Goal: Task Accomplishment & Management: Complete application form

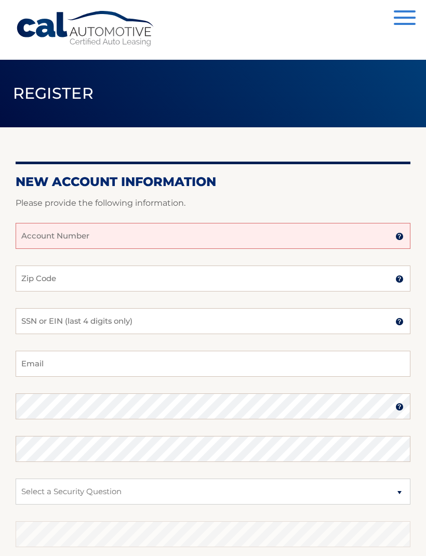
click at [144, 241] on input "Account Number" at bounding box center [213, 236] width 395 height 26
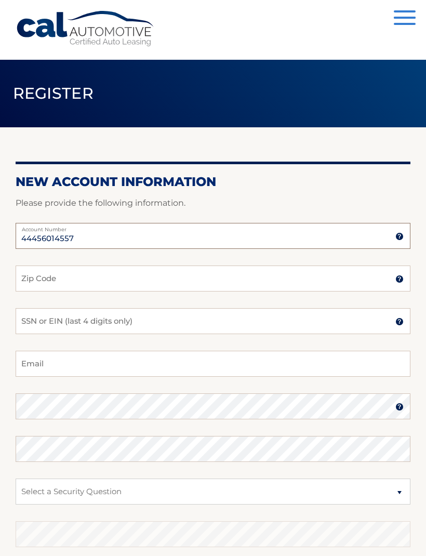
type input "44456014557"
click at [136, 275] on input "Zip Code" at bounding box center [213, 278] width 395 height 26
type input "11771"
click at [162, 322] on input "SSN or EIN (last 4 digits only)" at bounding box center [213, 321] width 395 height 26
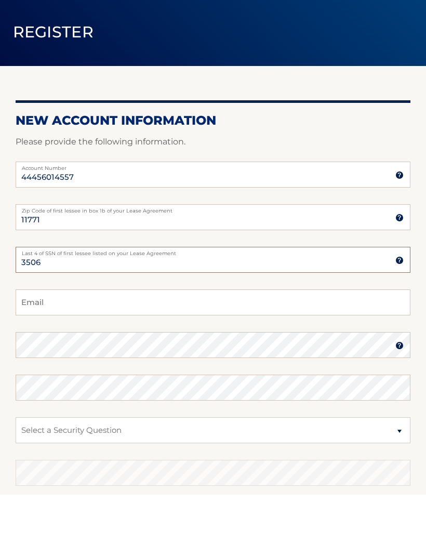
type input "3506"
click at [131, 351] on input "Email" at bounding box center [213, 364] width 395 height 26
type input "mar"
type input "[EMAIL_ADDRESS][DOMAIN_NAME]"
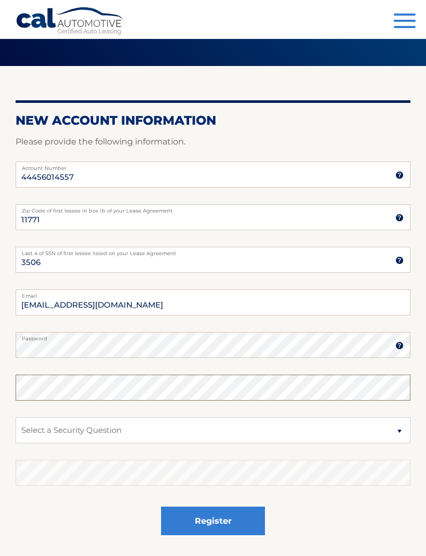
scroll to position [100, 0]
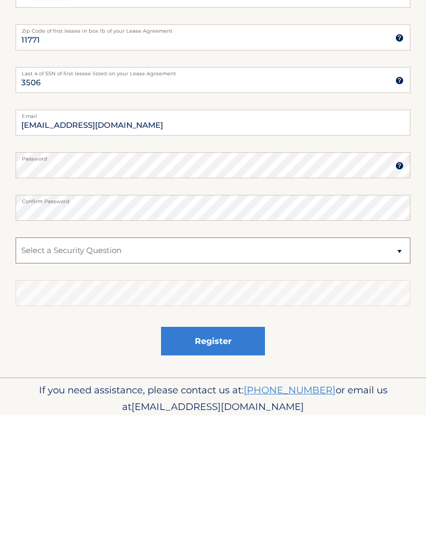
click at [131, 378] on select "Select a Security Question What was the name of your elementary school? What is…" at bounding box center [213, 391] width 395 height 26
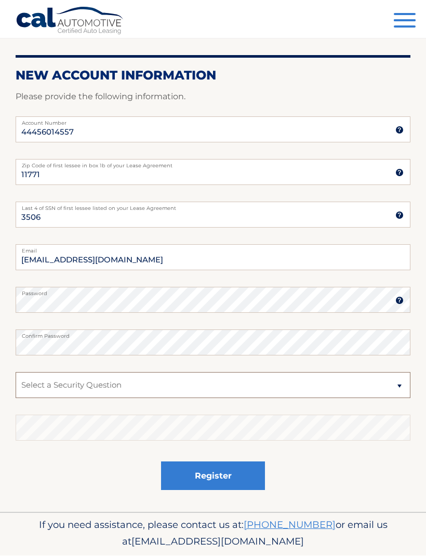
select select "1"
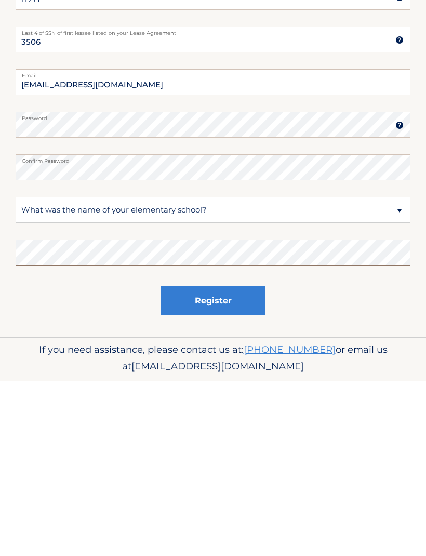
scroll to position [140, 0]
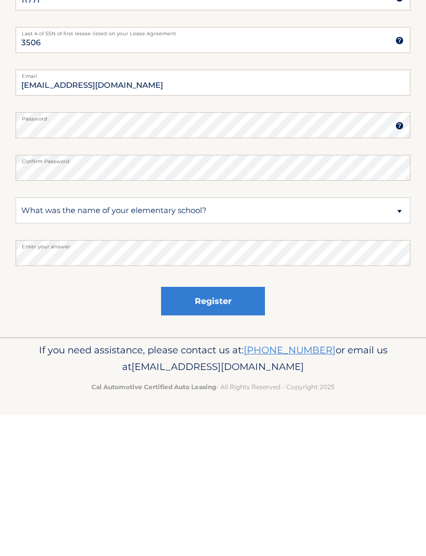
click at [212, 428] on button "Register" at bounding box center [213, 442] width 104 height 29
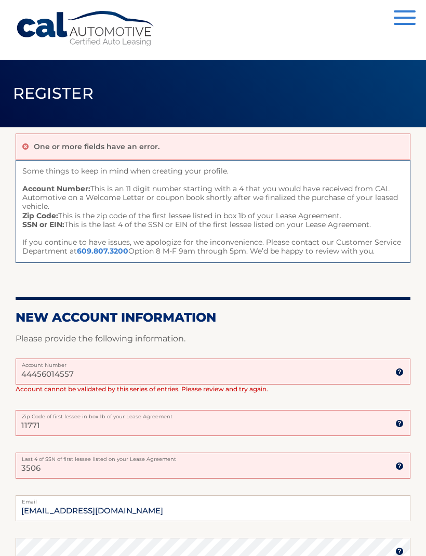
click at [38, 397] on div "44456014557 Account Number 11 digit account number provided on your coupon book…" at bounding box center [213, 418] width 395 height 120
click at [78, 415] on label "Zip Code of first lessee in box 1b of your Lease Agreement" at bounding box center [213, 414] width 395 height 8
click at [78, 415] on input "11771" at bounding box center [213, 423] width 395 height 26
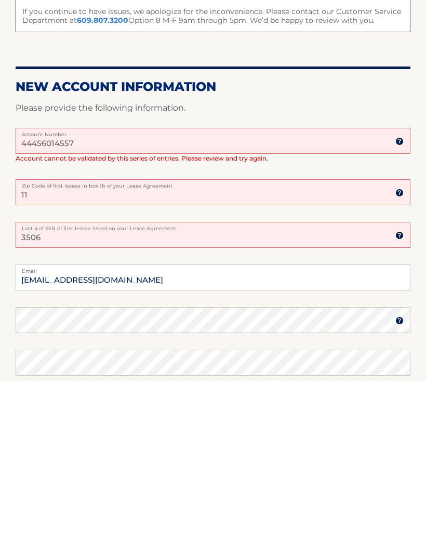
type input "1"
type input "29492"
click at [110, 397] on input "3506" at bounding box center [213, 410] width 395 height 26
type input "3"
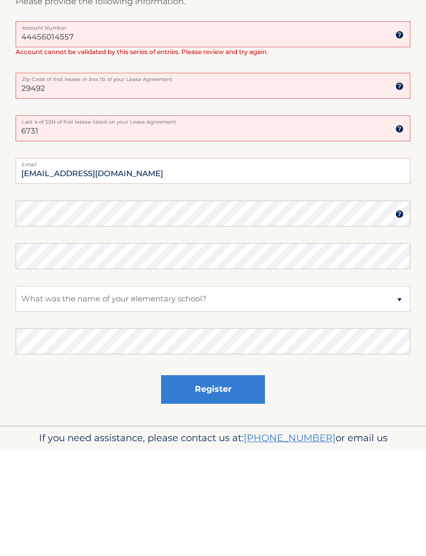
scroll to position [283, 0]
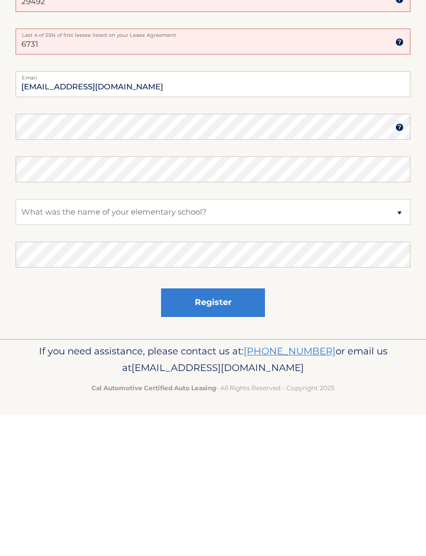
type input "6731"
click at [233, 430] on button "Register" at bounding box center [213, 444] width 104 height 29
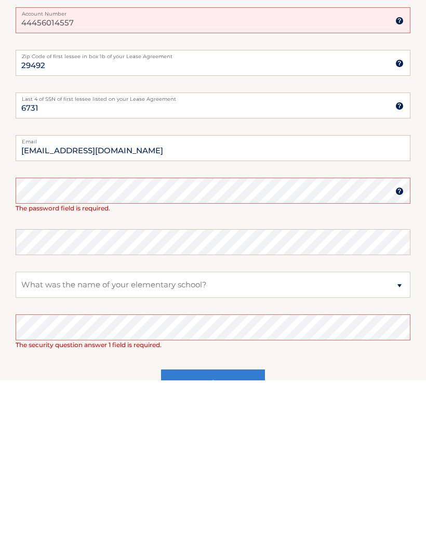
scroll to position [189, 0]
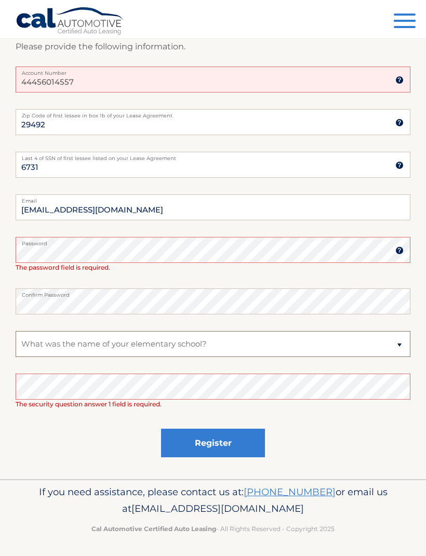
click at [225, 344] on select "Select a Security Question What was the name of your elementary school? What is…" at bounding box center [213, 344] width 395 height 26
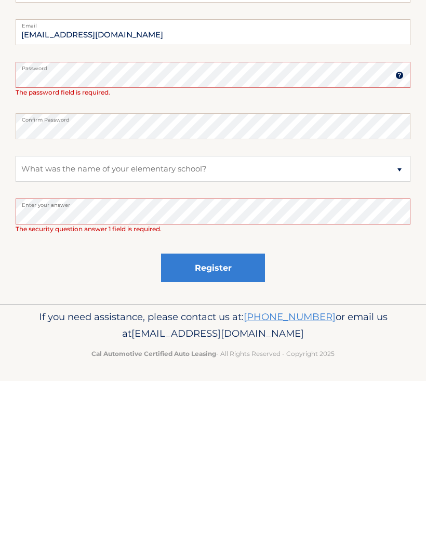
click at [230, 429] on button "Register" at bounding box center [213, 443] width 104 height 29
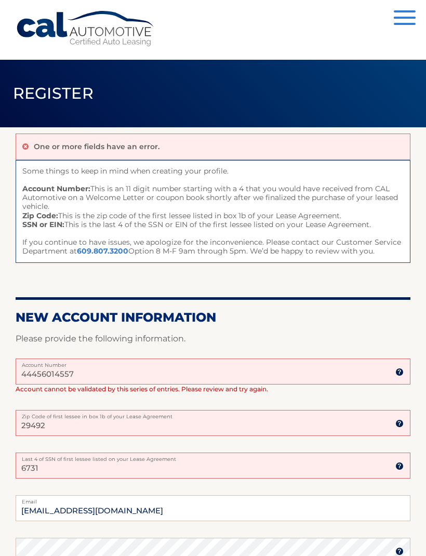
click at [79, 424] on input "29492" at bounding box center [213, 423] width 395 height 26
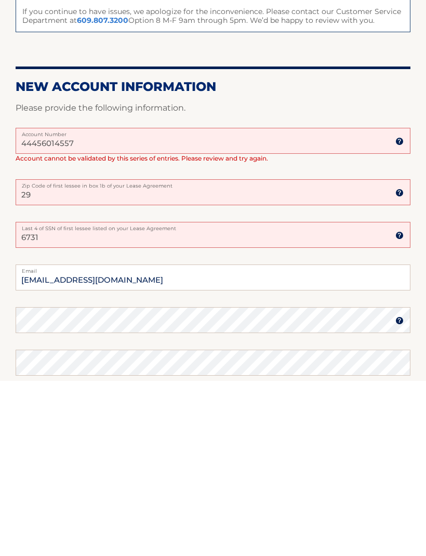
type input "2"
type input "11771"
click at [63, 397] on input "6731" at bounding box center [213, 410] width 395 height 26
type input "6"
type input "1028"
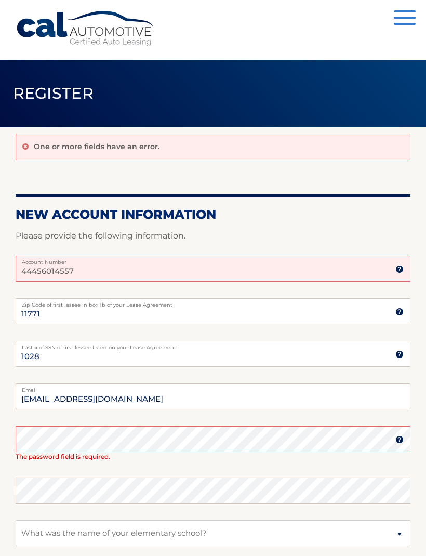
click at [114, 261] on label "Account Number" at bounding box center [213, 260] width 395 height 8
click at [114, 261] on input "44456014557" at bounding box center [213, 269] width 395 height 26
type input "4"
type input "44456014557"
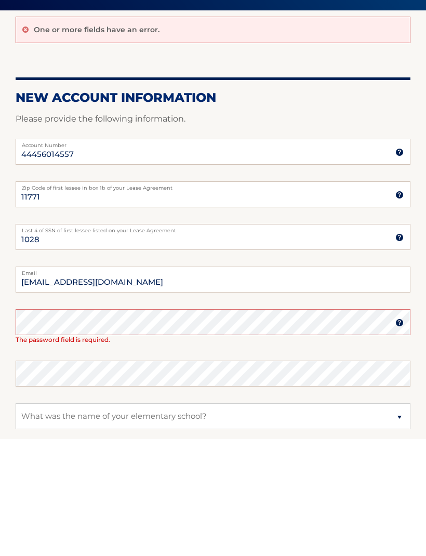
scroll to position [117, 0]
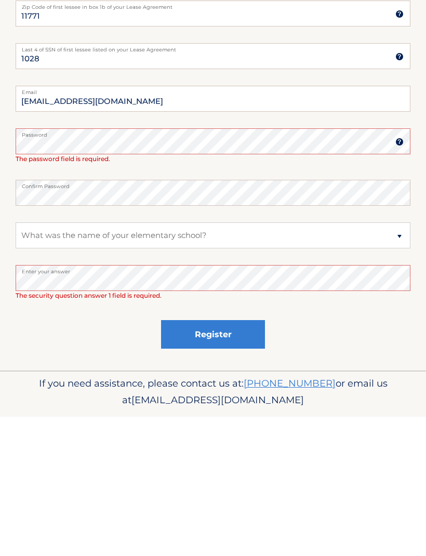
click at [225, 460] on button "Register" at bounding box center [213, 474] width 104 height 29
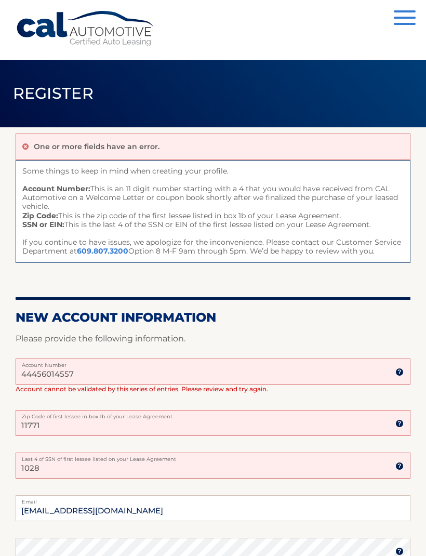
click at [113, 377] on input "44456014557" at bounding box center [213, 371] width 395 height 26
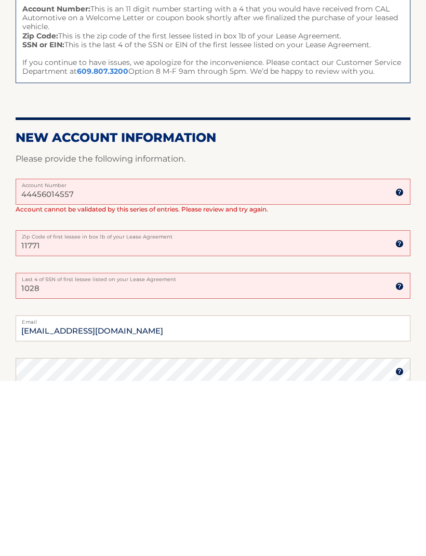
click at [78, 406] on label "Zip Code of first lessee in box 1b of your Lease Agreement" at bounding box center [213, 410] width 395 height 8
click at [78, 406] on input "11771" at bounding box center [213, 419] width 395 height 26
type input "1"
type input "29492"
click at [70, 448] on input "1028" at bounding box center [213, 461] width 395 height 26
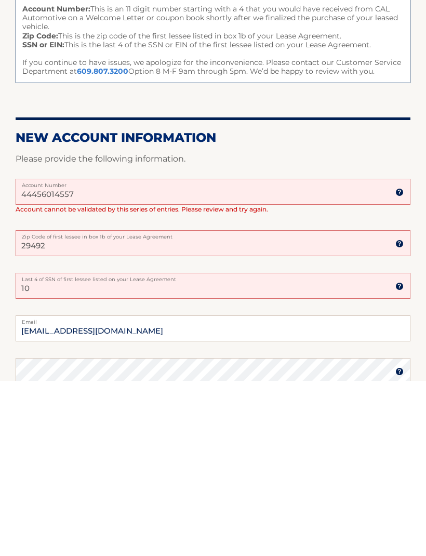
type input "1"
type input "6731"
click at [117, 354] on input "44456014557" at bounding box center [213, 367] width 395 height 26
type input "4"
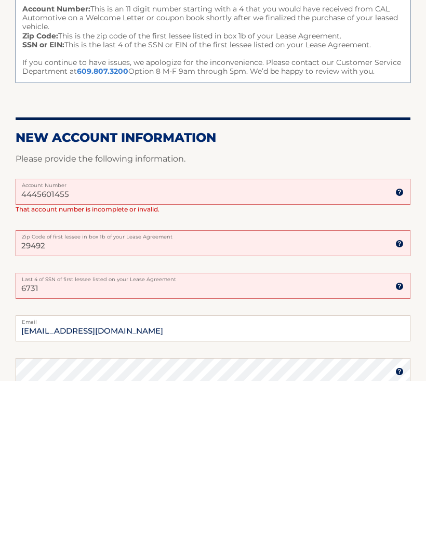
type input "44456014557"
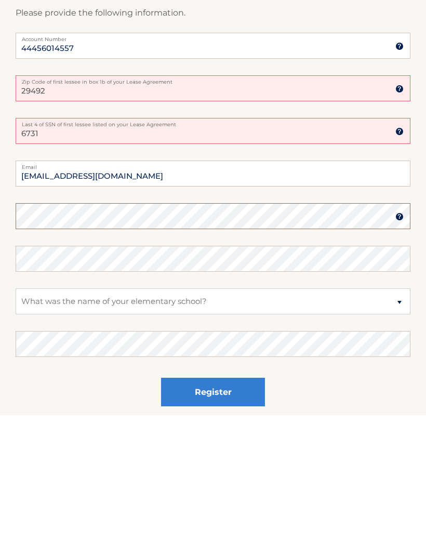
scroll to position [240, 0]
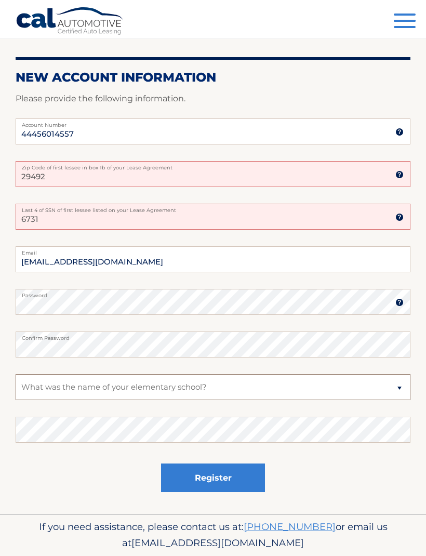
click at [197, 393] on select "Select a Security Question What was the name of your elementary school? What is…" at bounding box center [213, 387] width 395 height 26
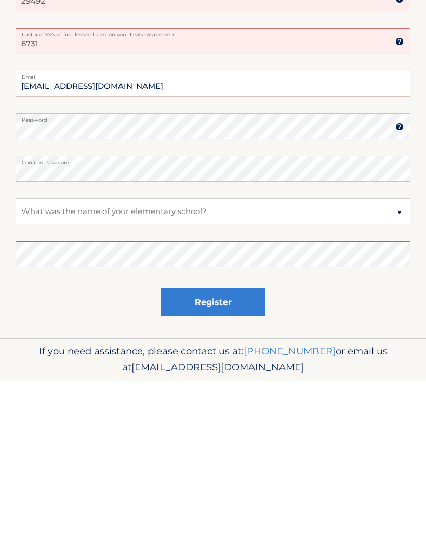
scroll to position [274, 0]
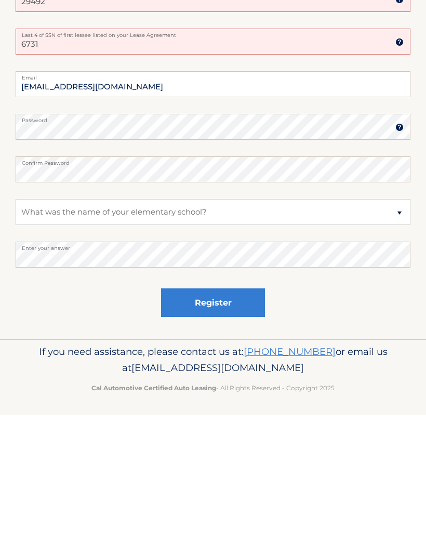
click at [222, 429] on button "Register" at bounding box center [213, 443] width 104 height 29
